Goal: Task Accomplishment & Management: Complete application form

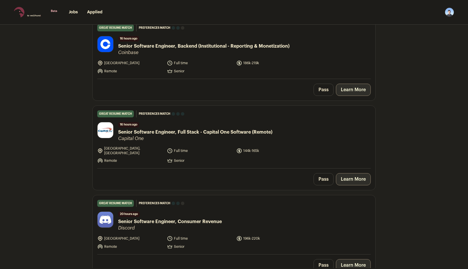
scroll to position [232, 0]
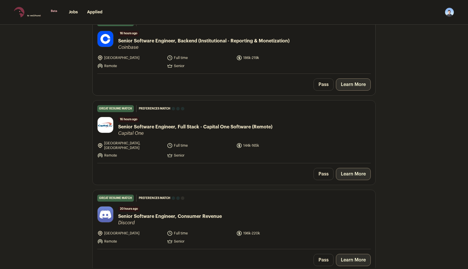
click at [355, 85] on link "Learn More" at bounding box center [353, 84] width 35 height 12
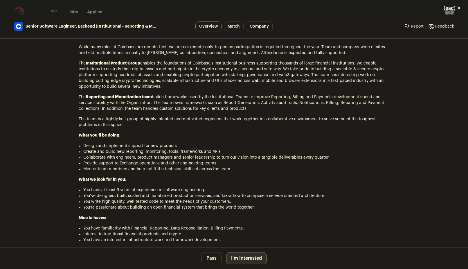
scroll to position [377, 0]
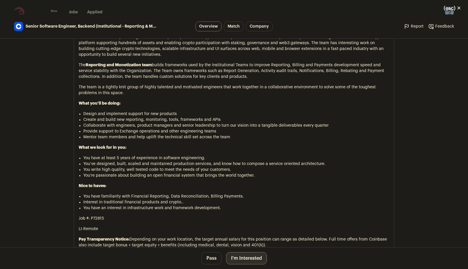
click at [244, 262] on button "I'm Interested" at bounding box center [246, 258] width 41 height 12
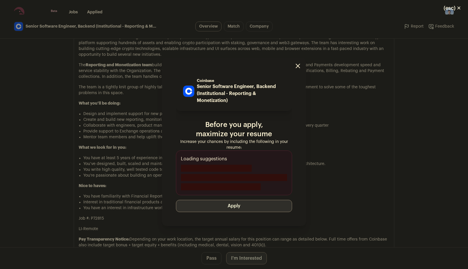
click at [231, 200] on button "Apply" at bounding box center [234, 206] width 116 height 12
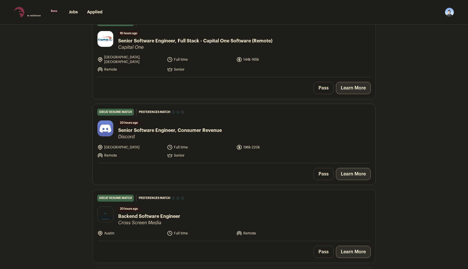
click at [349, 174] on link "Learn More" at bounding box center [353, 174] width 35 height 12
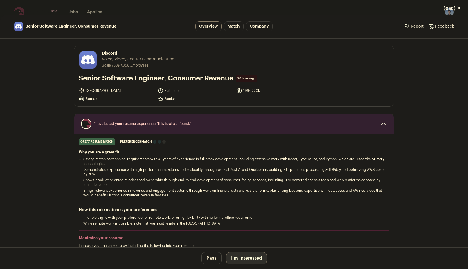
click at [242, 257] on button "I'm Interested" at bounding box center [246, 258] width 41 height 12
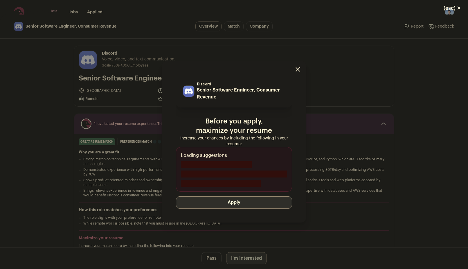
click at [230, 204] on button "Apply" at bounding box center [234, 202] width 116 height 12
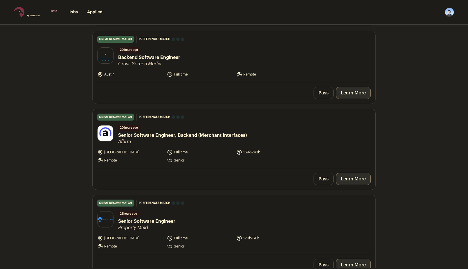
scroll to position [261, 0]
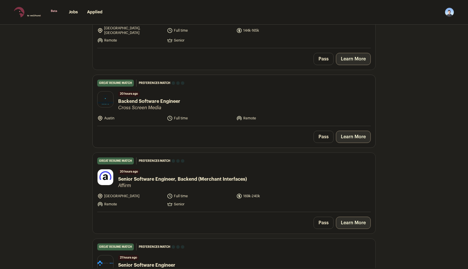
click at [358, 135] on link "Learn More" at bounding box center [353, 137] width 35 height 12
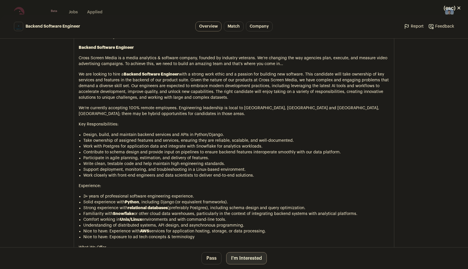
click at [230, 258] on button "I'm Interested" at bounding box center [246, 258] width 41 height 12
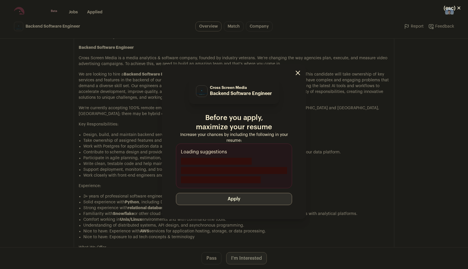
click at [231, 198] on button "Apply" at bounding box center [234, 199] width 116 height 12
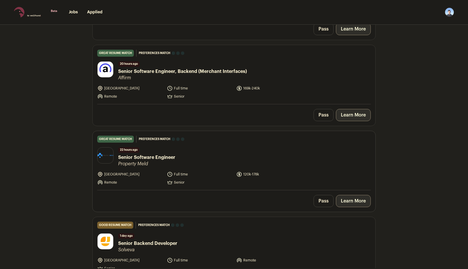
scroll to position [290, 0]
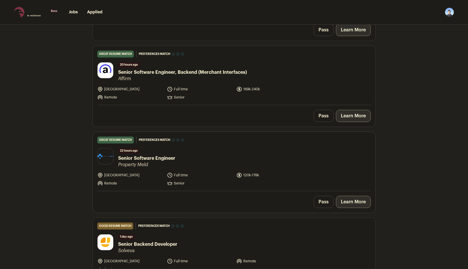
click at [358, 201] on link "Learn More" at bounding box center [353, 202] width 35 height 12
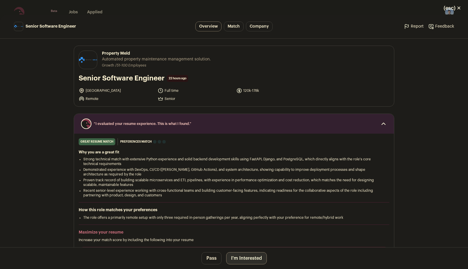
drag, startPoint x: 257, startPoint y: 257, endPoint x: 251, endPoint y: 250, distance: 9.3
click at [257, 258] on button "I'm Interested" at bounding box center [246, 258] width 41 height 12
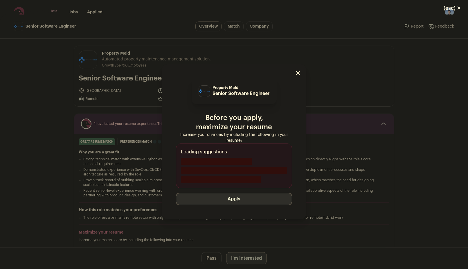
click at [238, 193] on button "Apply" at bounding box center [234, 199] width 116 height 12
